Goal: Task Accomplishment & Management: Complete application form

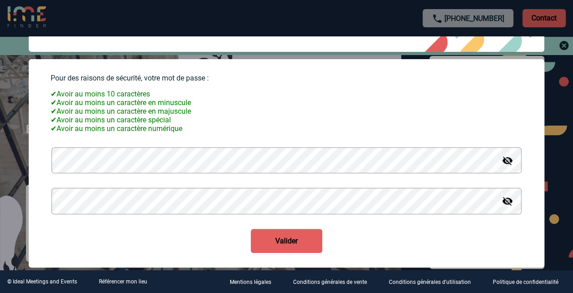
scroll to position [57, 0]
click at [269, 242] on button "Valider" at bounding box center [287, 241] width 72 height 24
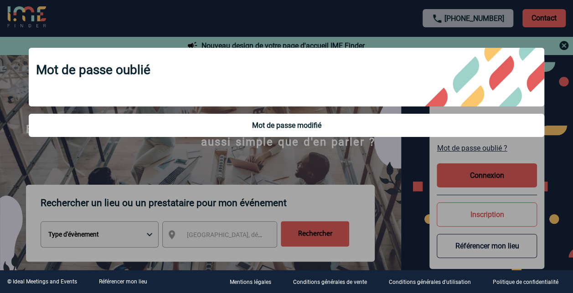
scroll to position [0, 0]
click at [545, 140] on div "Mot de passe oublié Mot de passe modifié" at bounding box center [286, 93] width 538 height 114
click at [373, 158] on div at bounding box center [286, 146] width 573 height 293
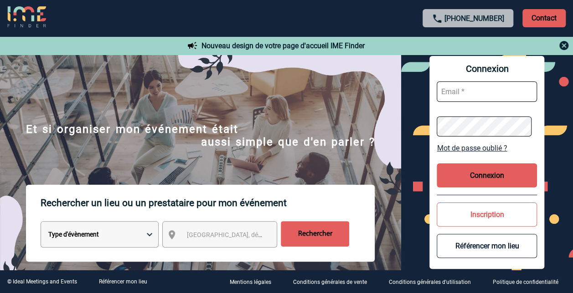
click at [484, 92] on input "text" at bounding box center [487, 92] width 100 height 21
type input "[PERSON_NAME][EMAIL_ADDRESS][DOMAIN_NAME]"
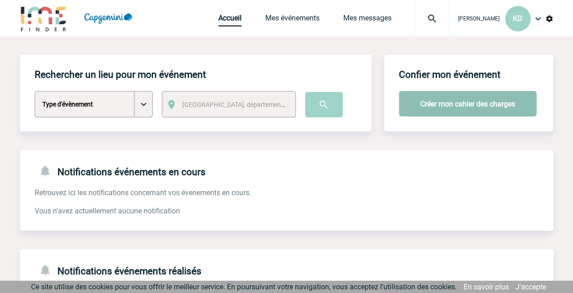
click at [457, 108] on button "Créer mon cahier des charges" at bounding box center [468, 104] width 138 height 26
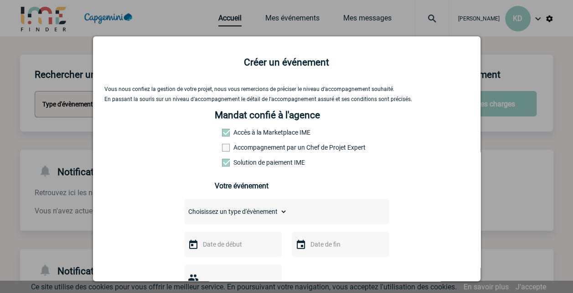
click at [247, 214] on select "Choisissez un type d'évènement Séminaire avec nuitée Séminaire sans nuitée Repa…" at bounding box center [235, 212] width 103 height 13
select select "9"
click at [184, 209] on select "Choisissez un type d'évènement Séminaire avec nuitée Séminaire sans nuitée Repa…" at bounding box center [235, 212] width 103 height 13
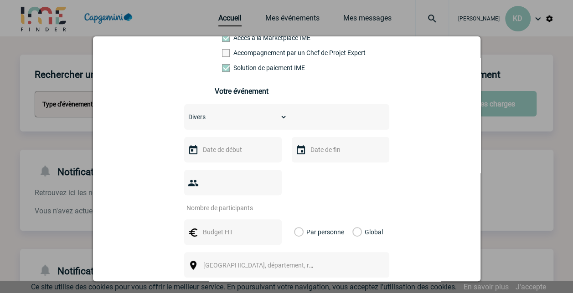
scroll to position [96, 0]
click at [521, 49] on div at bounding box center [286, 146] width 573 height 293
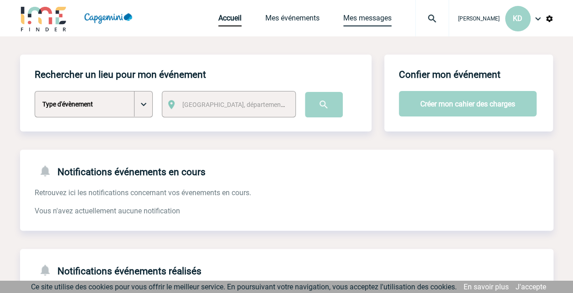
click at [376, 20] on link "Mes messages" at bounding box center [367, 20] width 48 height 13
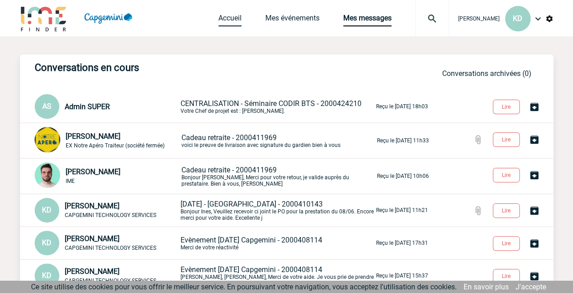
click at [242, 18] on link "Accueil" at bounding box center [229, 20] width 23 height 13
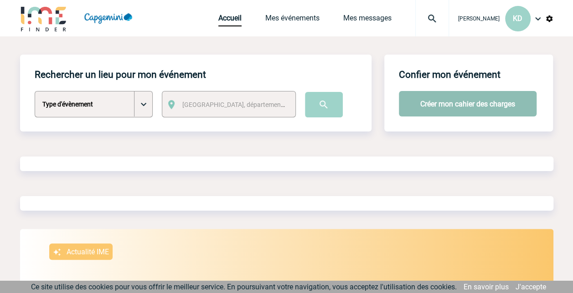
click at [461, 108] on button "Créer mon cahier des charges" at bounding box center [468, 104] width 138 height 26
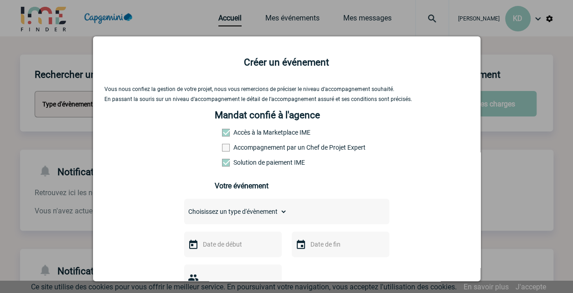
click at [264, 218] on select "Choisissez un type d'évènement Séminaire avec nuitée Séminaire sans nuitée Repa…" at bounding box center [235, 212] width 103 height 13
select select "9"
click at [184, 209] on select "Choisissez un type d'évènement Séminaire avec nuitée Séminaire sans nuitée Repa…" at bounding box center [235, 212] width 103 height 13
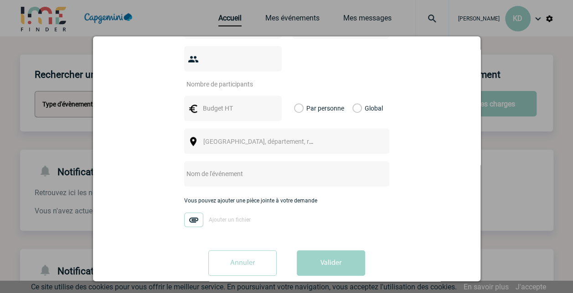
scroll to position [220, 0]
click at [190, 212] on img at bounding box center [193, 219] width 19 height 15
click at [0, 0] on input "Ajouter un fichier" at bounding box center [0, 0] width 0 height 0
click at [208, 167] on input "text" at bounding box center [274, 173] width 181 height 12
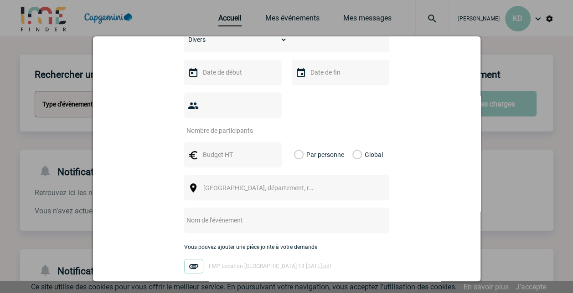
scroll to position [160, 0]
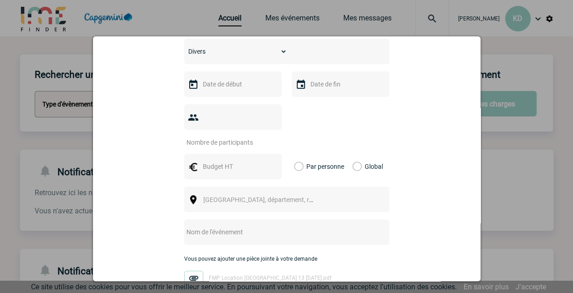
click at [226, 137] on input "number" at bounding box center [227, 143] width 86 height 12
type input "25"
click at [224, 97] on div at bounding box center [233, 85] width 98 height 26
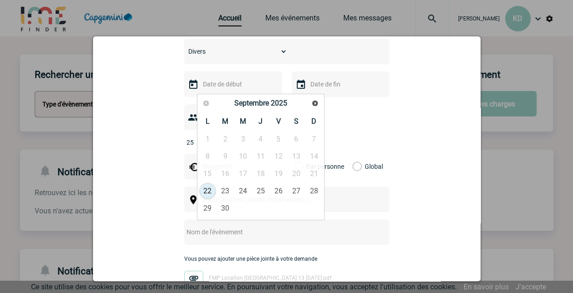
click at [223, 82] on input "text" at bounding box center [232, 84] width 63 height 12
click at [314, 105] on span "Suivant" at bounding box center [314, 103] width 7 height 7
click at [205, 172] on link "13" at bounding box center [207, 174] width 17 height 16
type input "13-10-2025"
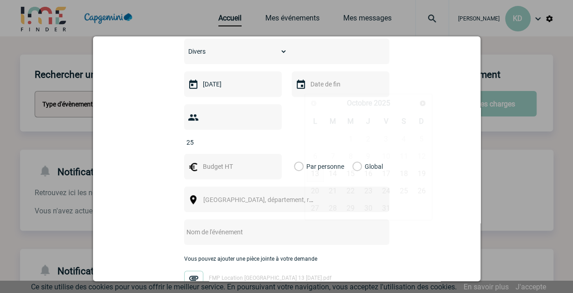
click at [335, 85] on input "text" at bounding box center [339, 84] width 63 height 12
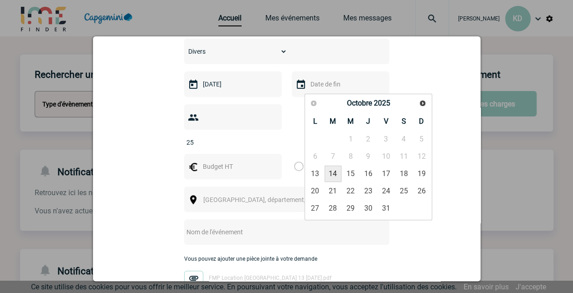
click at [328, 175] on link "14" at bounding box center [332, 174] width 17 height 16
type input "14-10-2025"
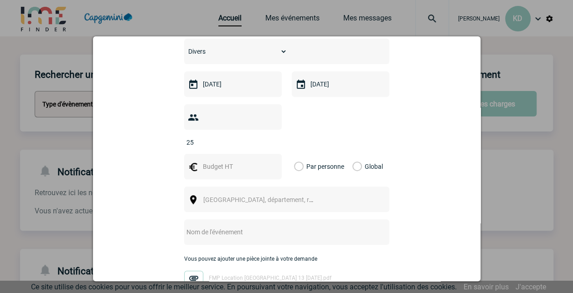
click at [225, 226] on input "text" at bounding box center [274, 232] width 181 height 12
paste input "Formation Mode Produit (FMP)"
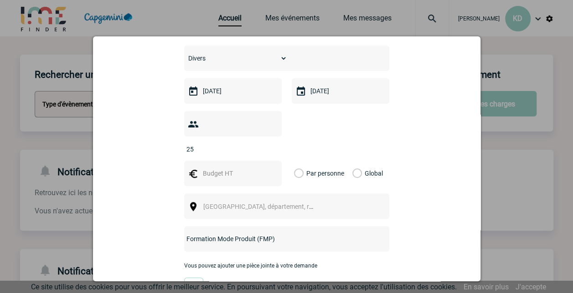
scroll to position [154, 0]
type input "Formation Mode Produit (FMP)"
click at [248, 167] on input "text" at bounding box center [232, 173] width 63 height 12
type input "6000"
click at [355, 160] on label "Global" at bounding box center [355, 173] width 6 height 26
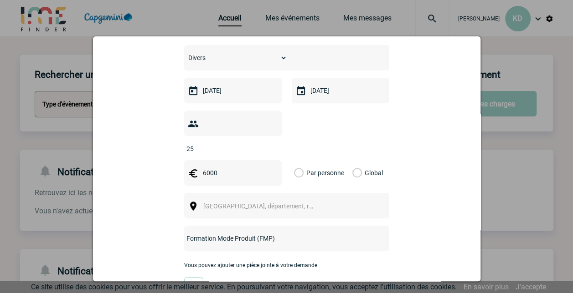
click at [0, 0] on input "Global" at bounding box center [0, 0] width 0 height 0
click at [230, 203] on span "Ville, département, région..." at bounding box center [266, 206] width 127 height 7
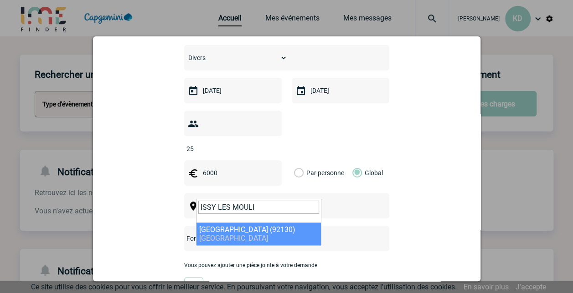
type input "ISSY LES MOULI"
select select "43"
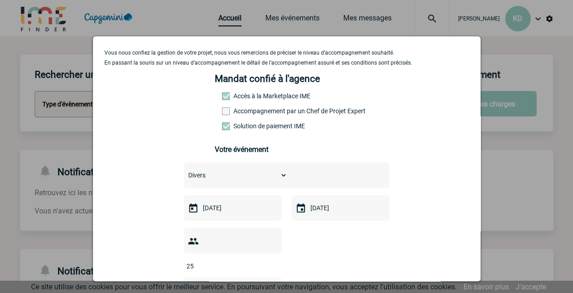
scroll to position [0, 0]
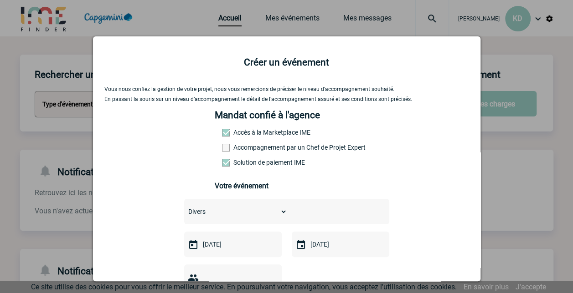
click at [222, 135] on span at bounding box center [226, 133] width 8 height 8
click at [222, 166] on span at bounding box center [226, 163] width 8 height 8
click at [0, 0] on input "Solution de paiement IME" at bounding box center [0, 0] width 0 height 0
click at [222, 166] on span at bounding box center [226, 163] width 8 height 8
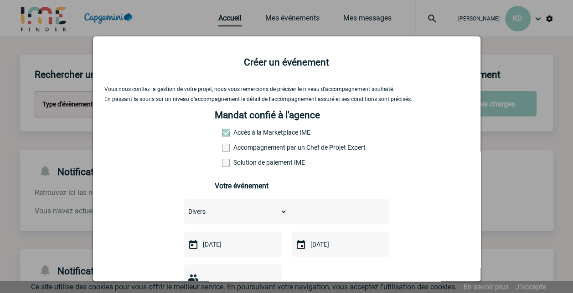
click at [0, 0] on input "Solution de paiement IME" at bounding box center [0, 0] width 0 height 0
click at [222, 135] on span at bounding box center [226, 133] width 8 height 8
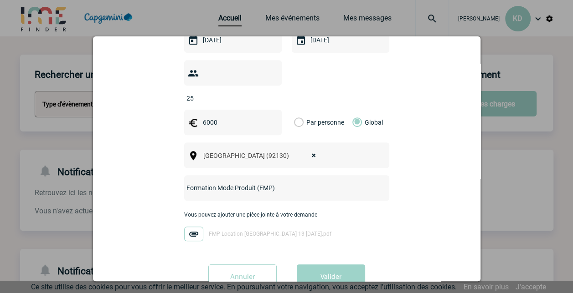
scroll to position [221, 0]
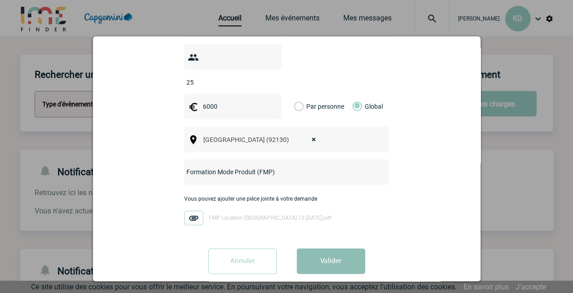
click at [330, 250] on button "Valider" at bounding box center [331, 262] width 68 height 26
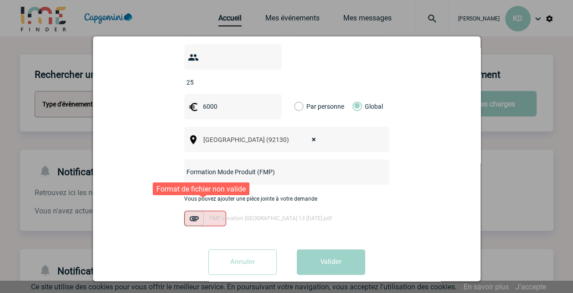
click at [186, 211] on img at bounding box center [194, 218] width 19 height 15
click at [0, 0] on input "FMP Location ChateauForm 13 14 octobre.pdf" at bounding box center [0, 0] width 0 height 0
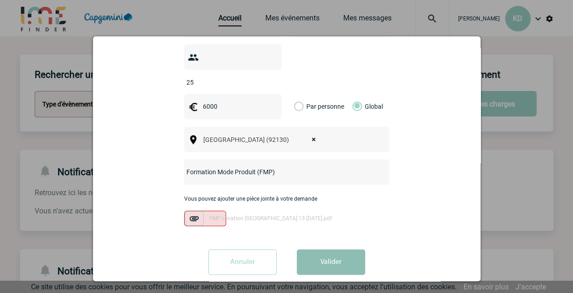
click at [325, 250] on button "Valider" at bounding box center [331, 263] width 68 height 26
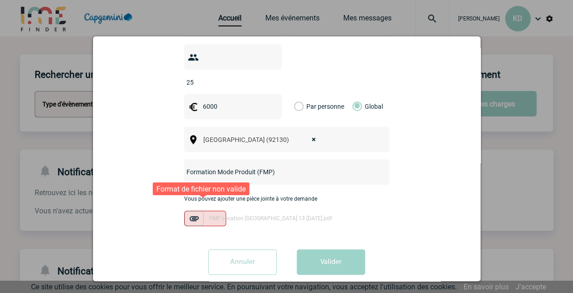
click at [313, 216] on span "FMP Location ChateauForm 13 14 octobre.pdf" at bounding box center [270, 219] width 123 height 6
click at [0, 0] on input "FMP Location ChateauForm 13 14 octobre.pdf" at bounding box center [0, 0] width 0 height 0
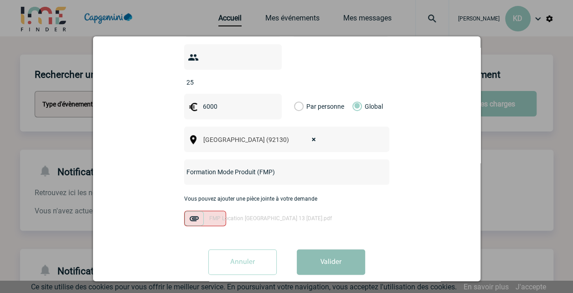
click at [309, 255] on button "Valider" at bounding box center [331, 263] width 68 height 26
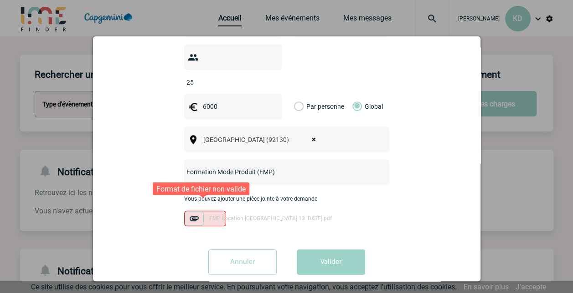
click at [211, 216] on span "FMP Location ChateauForm 13 14 octobre.pdf" at bounding box center [270, 219] width 123 height 6
click at [0, 0] on input "FMP Location ChateauForm 13 14 octobre.pdf" at bounding box center [0, 0] width 0 height 0
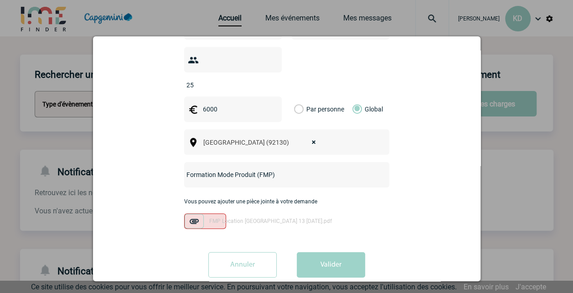
scroll to position [221, 0]
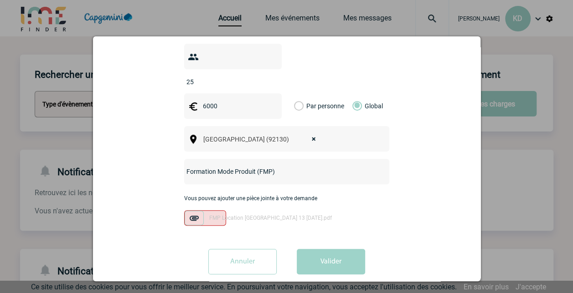
click at [282, 165] on div "Formation Mode Produit (FMP)" at bounding box center [286, 172] width 205 height 26
click at [279, 166] on input "Formation Mode Produit (FMP)" at bounding box center [274, 172] width 181 height 12
type input "Formation Mode Produit (FMP) - T. QUARTIER"
click at [337, 220] on div "Vous pouvez ajouter une pièce jointe à votre demande FMP Location ChateauForm 1…" at bounding box center [286, 214] width 205 height 39
click at [188, 211] on img at bounding box center [194, 218] width 19 height 15
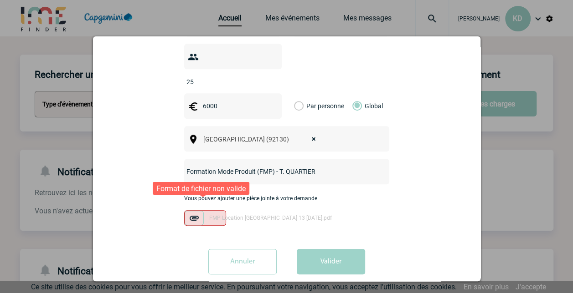
click at [0, 0] on input "FMP Location ChateauForm 13 14 octobre.pdf" at bounding box center [0, 0] width 0 height 0
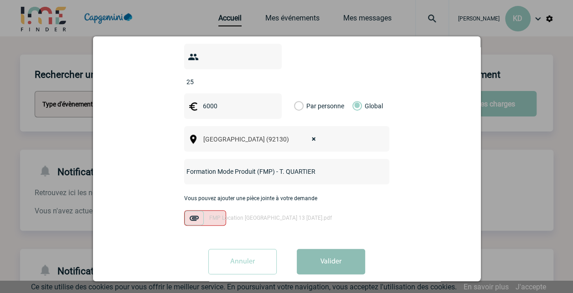
click at [306, 249] on button "Valider" at bounding box center [331, 262] width 68 height 26
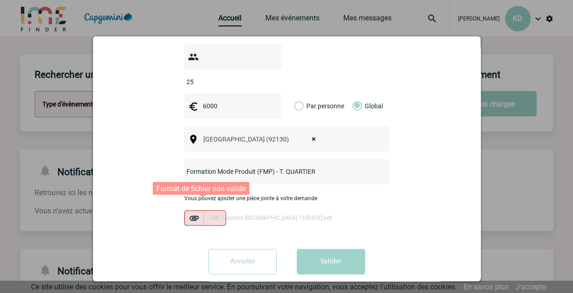
click at [220, 215] on span "FMP Location ChateauForm 13 14 octobre.pdf" at bounding box center [270, 218] width 123 height 6
click at [0, 0] on input "FMP Location ChateauForm 13 14 octobre.pdf" at bounding box center [0, 0] width 0 height 0
click at [279, 215] on span "FMP Location ChateauForm 13 14 octobre.pdf" at bounding box center [270, 218] width 123 height 6
click at [0, 0] on input "FMP Location ChateauForm 13 14 octobre.pdf" at bounding box center [0, 0] width 0 height 0
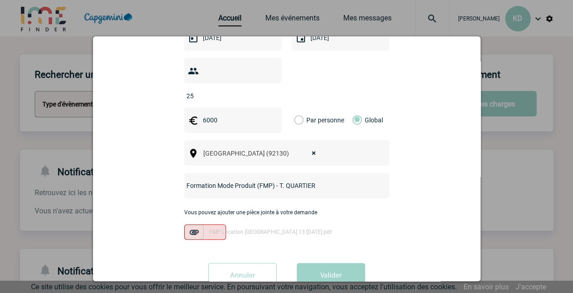
scroll to position [211, 0]
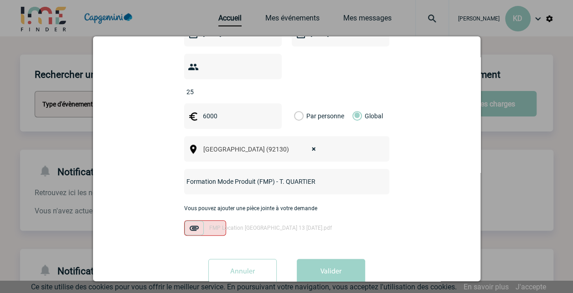
click at [223, 259] on input "Annuler" at bounding box center [242, 272] width 68 height 26
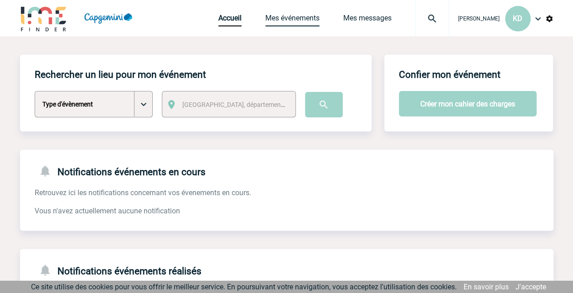
click at [298, 18] on link "Mes événements" at bounding box center [292, 20] width 54 height 13
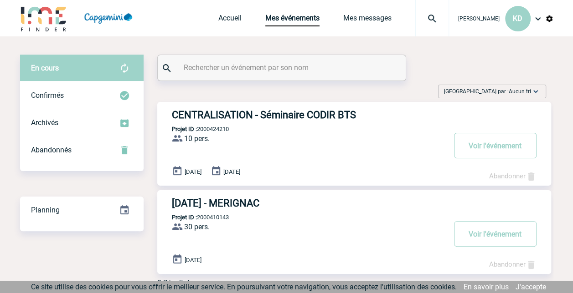
click at [536, 18] on img at bounding box center [537, 18] width 11 height 11
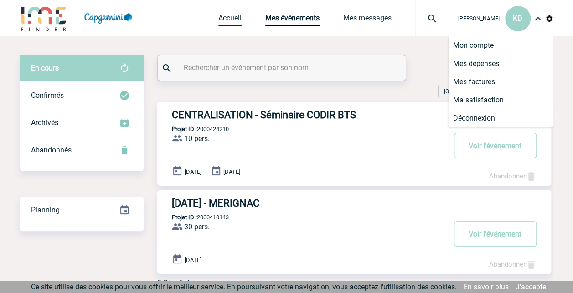
click at [235, 15] on link "Accueil" at bounding box center [229, 20] width 23 height 13
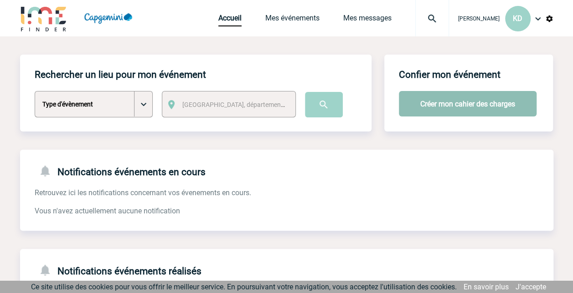
click at [432, 106] on button "Créer mon cahier des charges" at bounding box center [468, 104] width 138 height 26
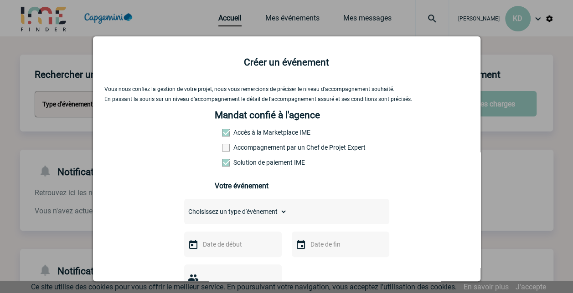
click at [268, 213] on select "Choisissez un type d'évènement Séminaire avec nuitée Séminaire sans nuitée Repa…" at bounding box center [235, 212] width 103 height 13
select select "9"
click at [184, 209] on select "Choisissez un type d'évènement Séminaire avec nuitée Séminaire sans nuitée Repa…" at bounding box center [235, 212] width 103 height 13
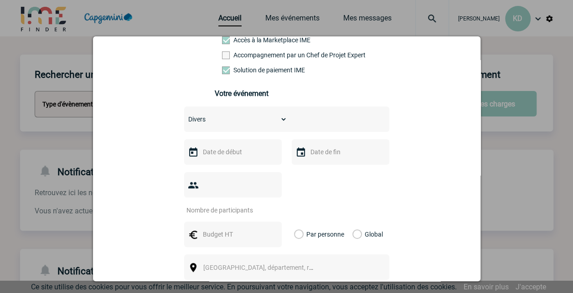
scroll to position [105, 0]
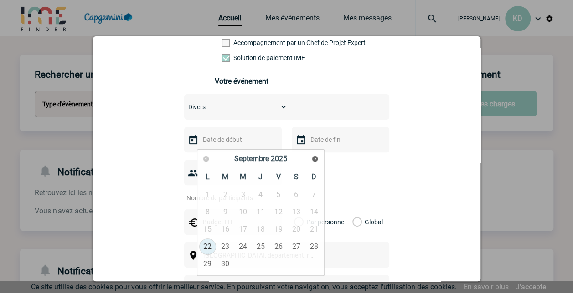
click at [231, 142] on input "text" at bounding box center [232, 140] width 63 height 12
click at [314, 160] on span "Suivant" at bounding box center [314, 158] width 7 height 7
click at [207, 232] on link "13" at bounding box center [207, 229] width 17 height 16
type input "13-10-2025"
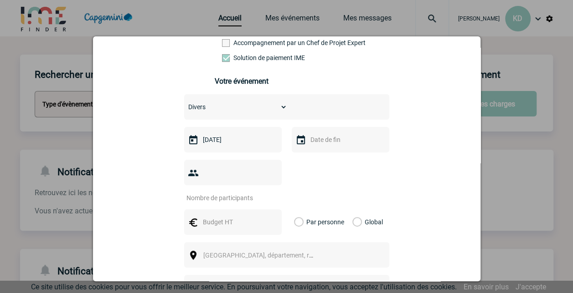
click at [337, 145] on input "text" at bounding box center [339, 140] width 63 height 12
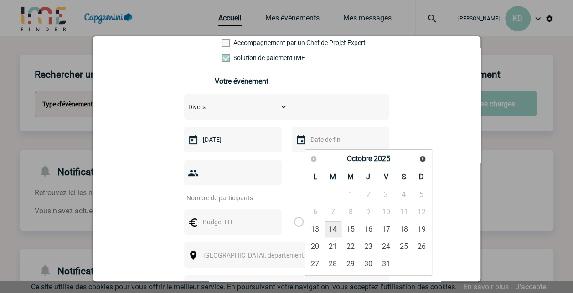
click at [330, 230] on link "14" at bounding box center [332, 229] width 17 height 16
type input "14-10-2025"
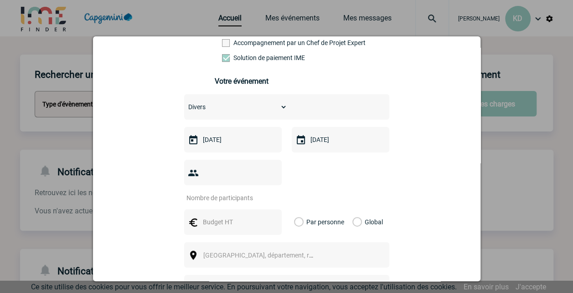
click at [236, 192] on input "number" at bounding box center [227, 198] width 86 height 12
type input "25"
drag, startPoint x: 222, startPoint y: 199, endPoint x: 216, endPoint y: 212, distance: 14.3
click at [216, 212] on div at bounding box center [233, 223] width 98 height 26
click at [216, 216] on input "text" at bounding box center [232, 222] width 63 height 12
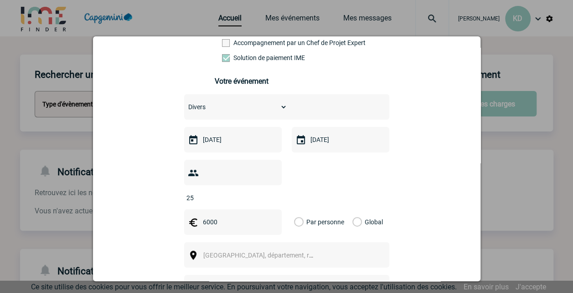
type input "6000"
click at [355, 210] on label "Global" at bounding box center [355, 223] width 6 height 26
click at [0, 0] on input "Global" at bounding box center [0, 0] width 0 height 0
click at [283, 249] on span "Ville, département, région..." at bounding box center [262, 255] width 125 height 13
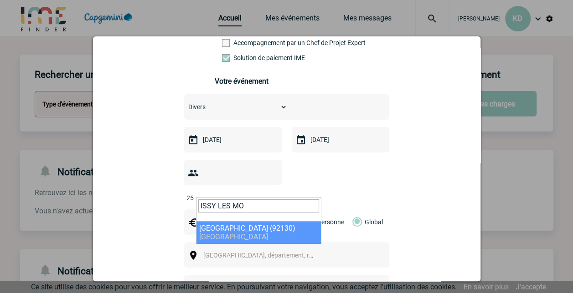
type input "ISSY LES MO"
select select "43"
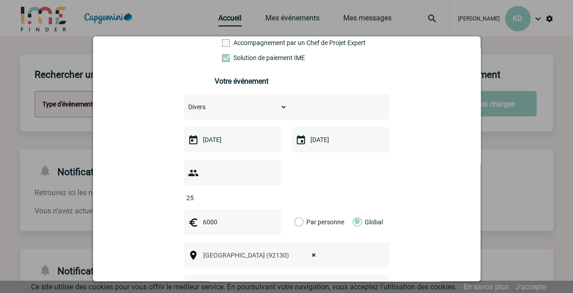
scroll to position [221, 0]
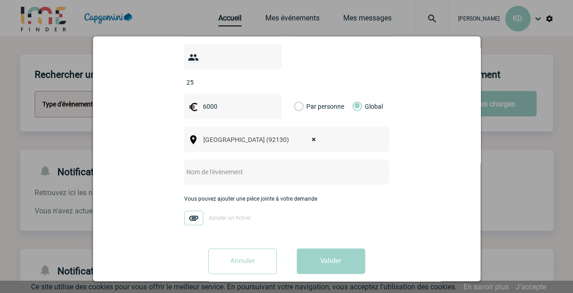
click at [226, 166] on input "text" at bounding box center [274, 172] width 181 height 12
type input "Formation Mode Produit (FMP) - T. QUARTIER"
click at [145, 225] on div "Vous nous confiez la gestion de votre projet, nous vous remercions de préciser …" at bounding box center [286, 74] width 365 height 416
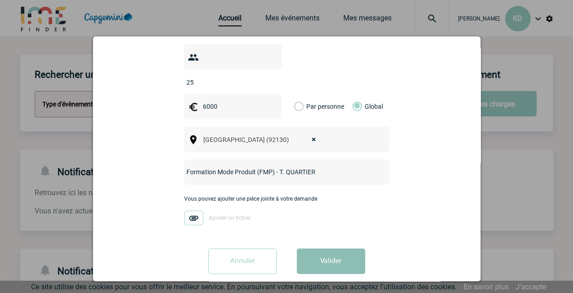
click at [325, 251] on button "Valider" at bounding box center [331, 262] width 68 height 26
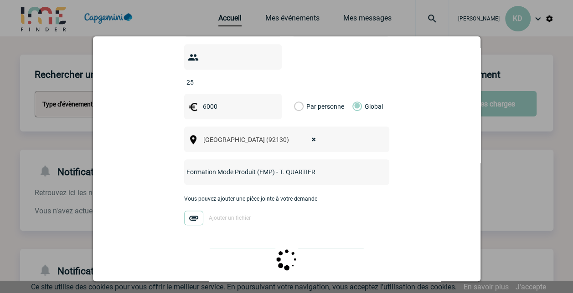
scroll to position [0, 0]
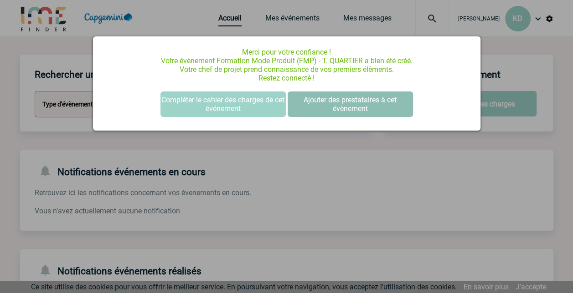
click at [365, 103] on button "Ajouter des prestataires à cet évènement" at bounding box center [350, 105] width 125 height 26
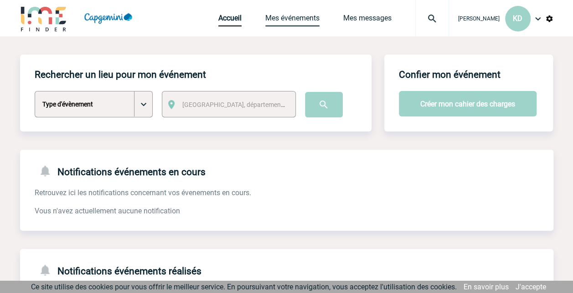
click at [304, 19] on link "Mes événements" at bounding box center [292, 20] width 54 height 13
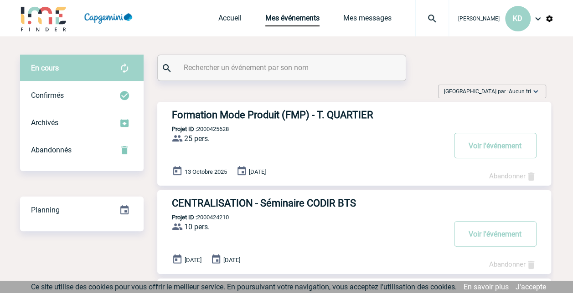
click at [263, 115] on h3 "Formation Mode Produit (FMP) - T. QUARTIER" at bounding box center [308, 114] width 273 height 11
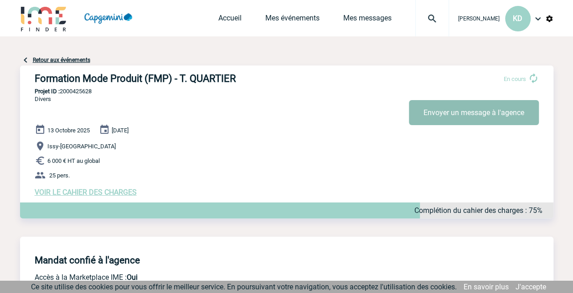
click at [480, 119] on button "Envoyer un message à l'agence" at bounding box center [474, 112] width 130 height 25
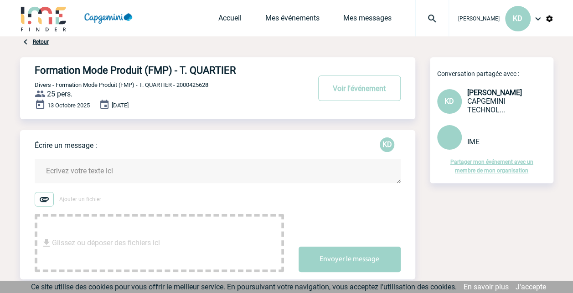
click at [133, 178] on textarea at bounding box center [218, 171] width 366 height 24
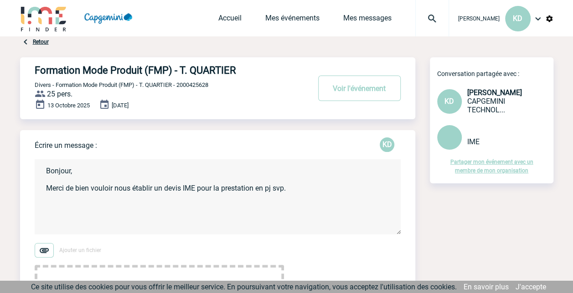
click at [113, 190] on textarea "Bonjour, Merci de bien vouloir nous établir un devis IME pour la prestation en …" at bounding box center [218, 196] width 366 height 75
click at [271, 191] on textarea "Bonjour, Pourriez-vous nous établir un devis IME pour la prestation en pj svp." at bounding box center [218, 196] width 366 height 75
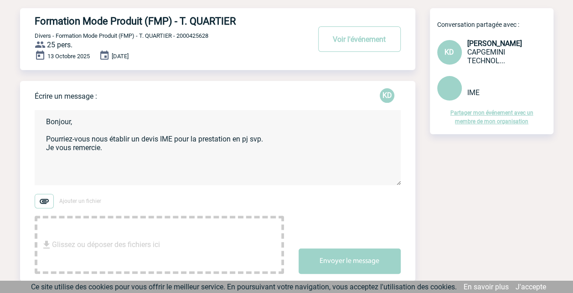
scroll to position [96, 0]
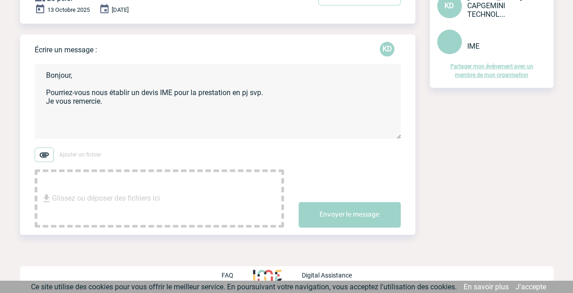
type textarea "Bonjour, Pourriez-vous nous établir un devis IME pour la prestation en pj svp. …"
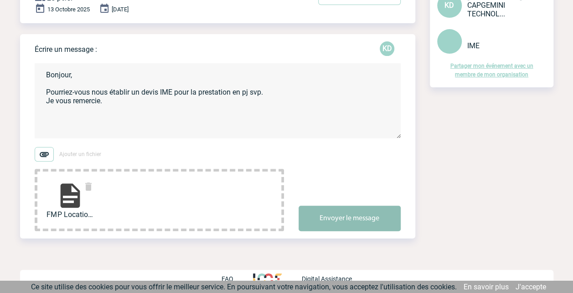
click at [354, 217] on button "Envoyer le message" at bounding box center [349, 219] width 102 height 26
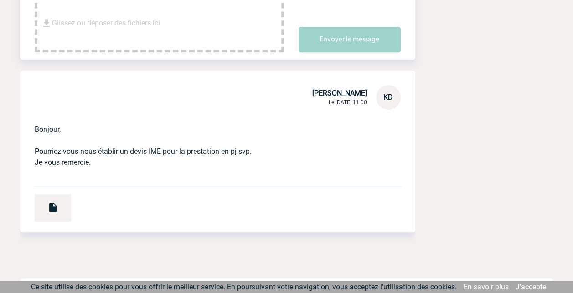
scroll to position [283, 0]
